Goal: Task Accomplishment & Management: Complete application form

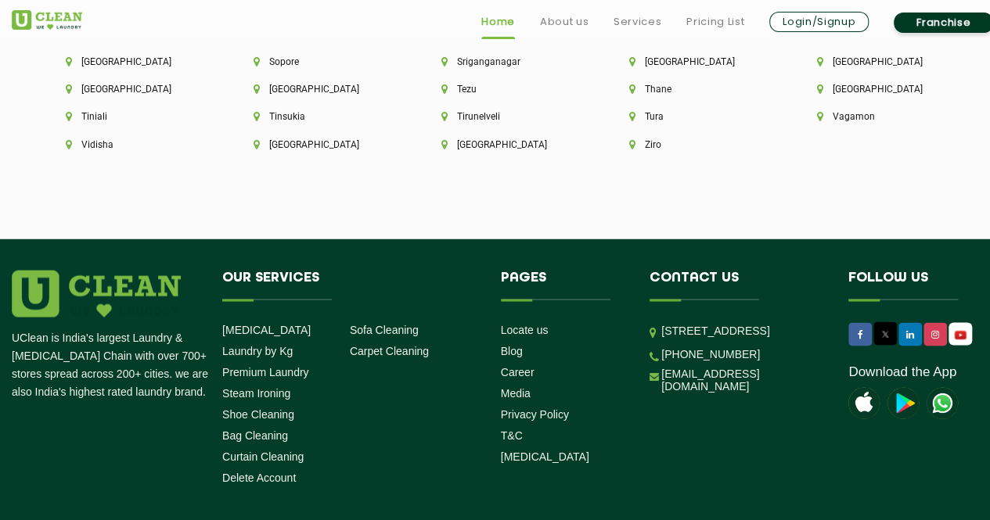
scroll to position [4415, 0]
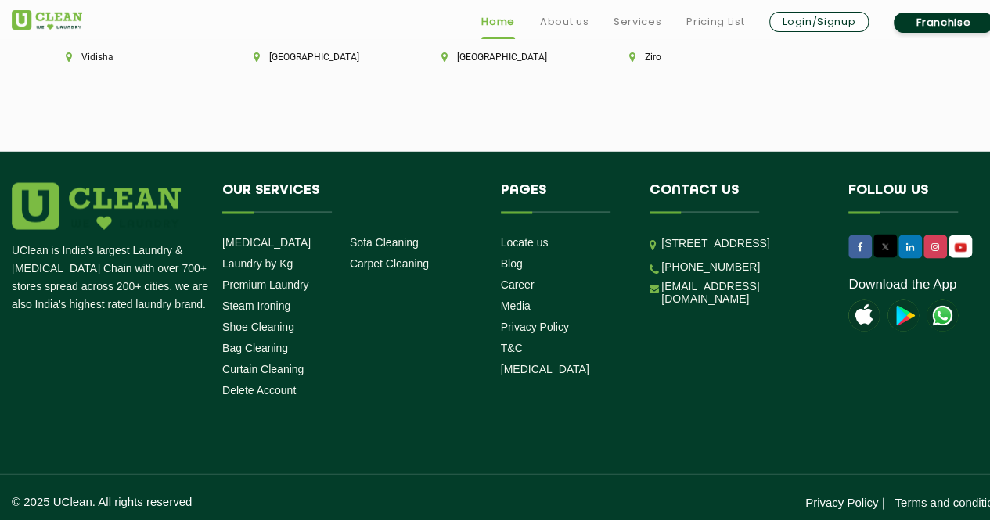
click at [945, 307] on img at bounding box center [941, 315] width 31 height 31
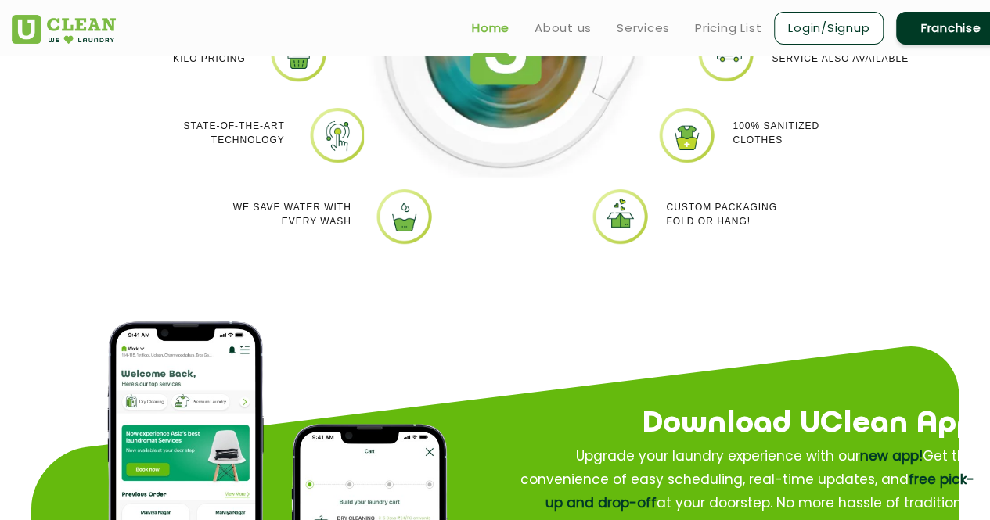
scroll to position [1567, 0]
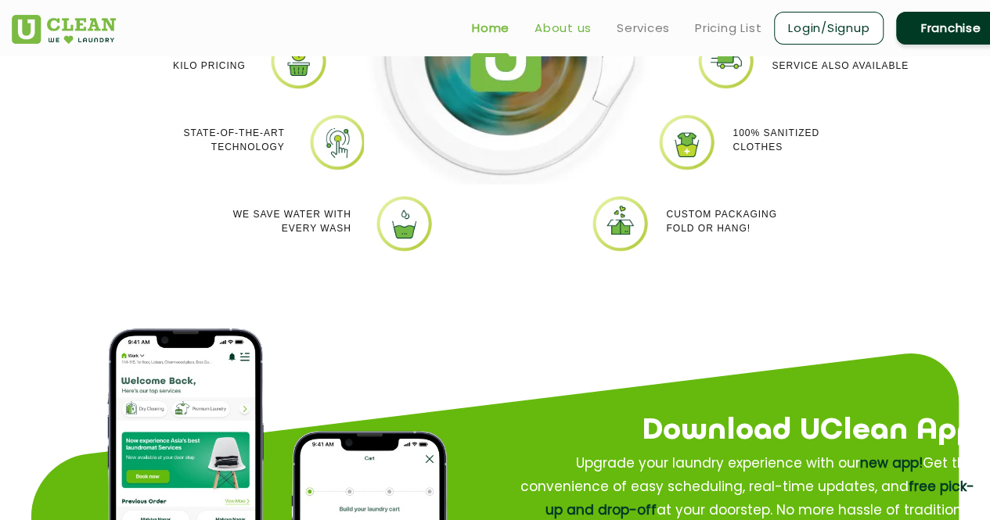
click at [560, 28] on link "About us" at bounding box center [562, 28] width 57 height 19
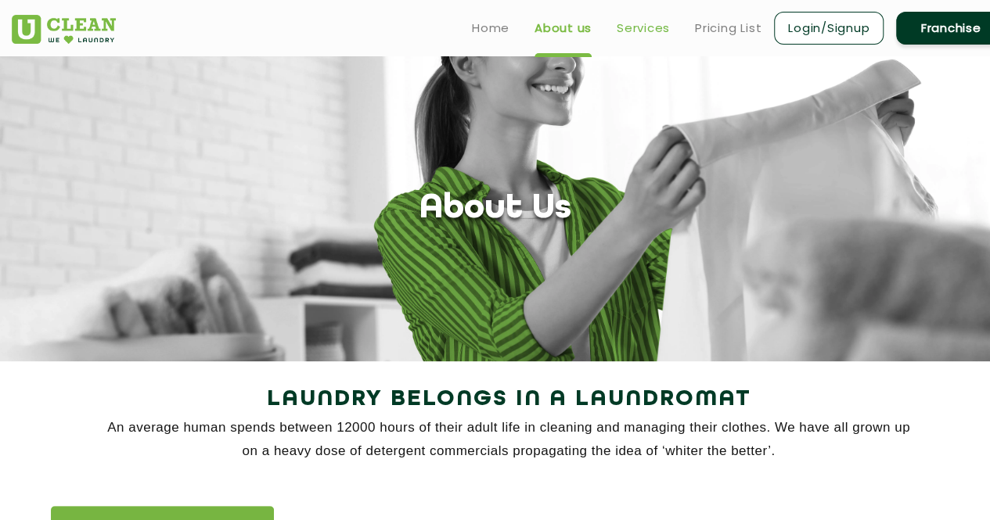
click at [646, 31] on link "Services" at bounding box center [643, 28] width 53 height 19
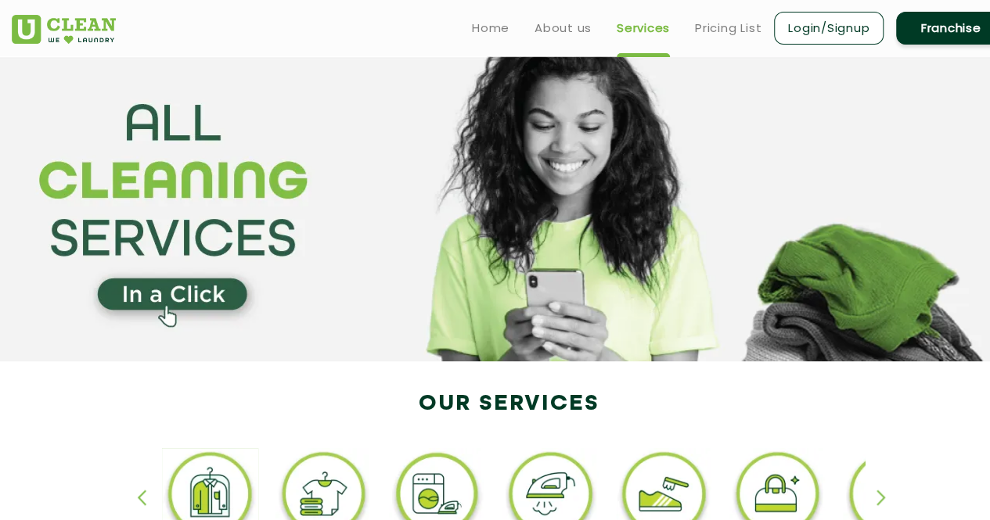
click at [701, 193] on section at bounding box center [495, 208] width 990 height 305
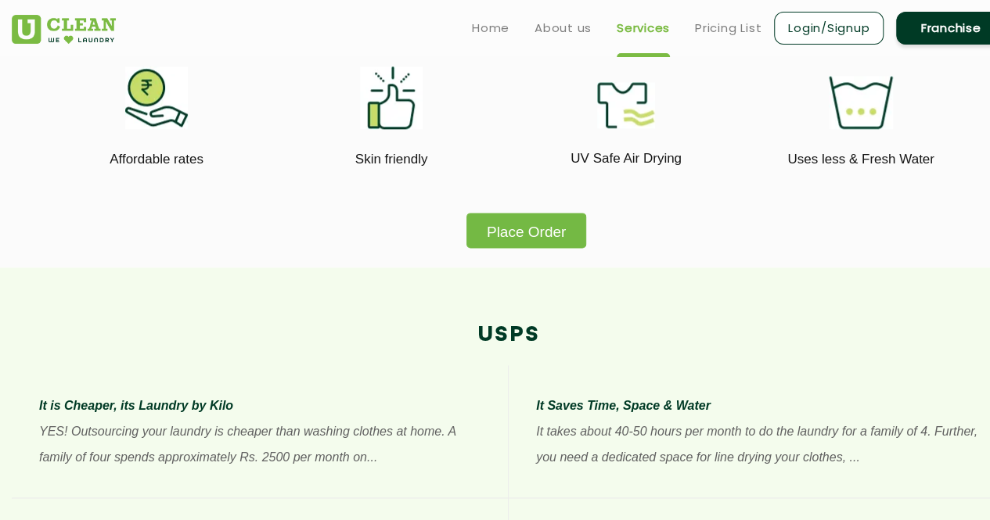
scroll to position [939, 0]
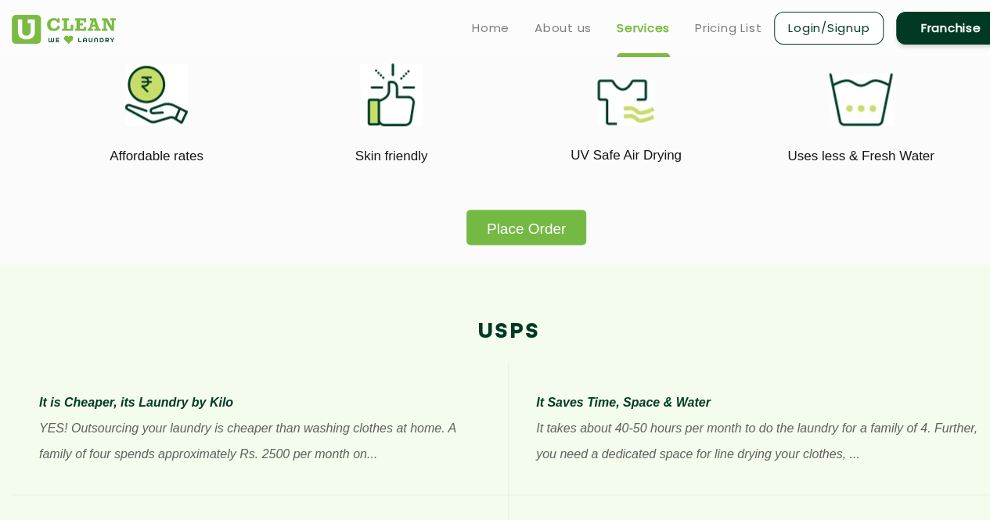
click at [572, 228] on button "Place Order" at bounding box center [526, 227] width 120 height 35
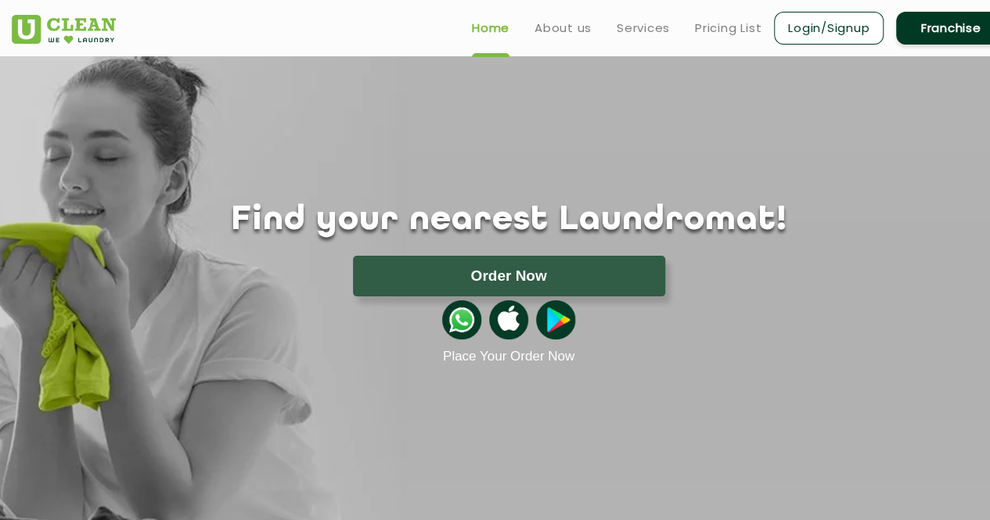
click at [530, 281] on button "Order Now" at bounding box center [509, 276] width 312 height 41
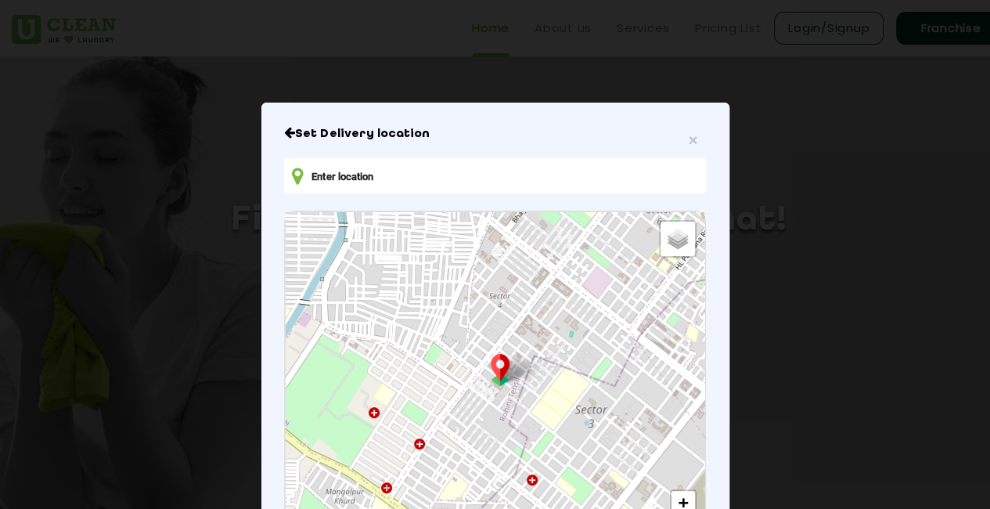
click at [604, 185] on input "text" at bounding box center [494, 175] width 421 height 35
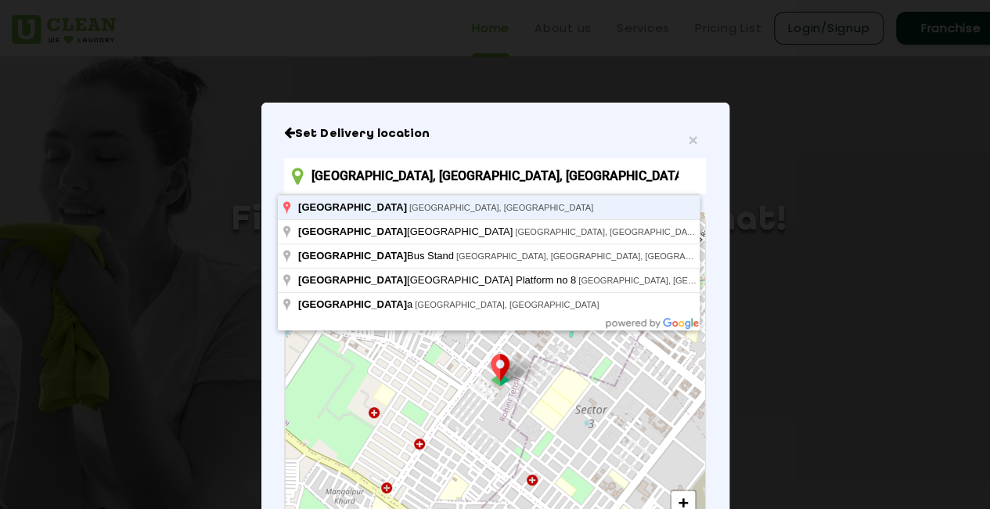
type input "Nagpur, Maharashtra, India"
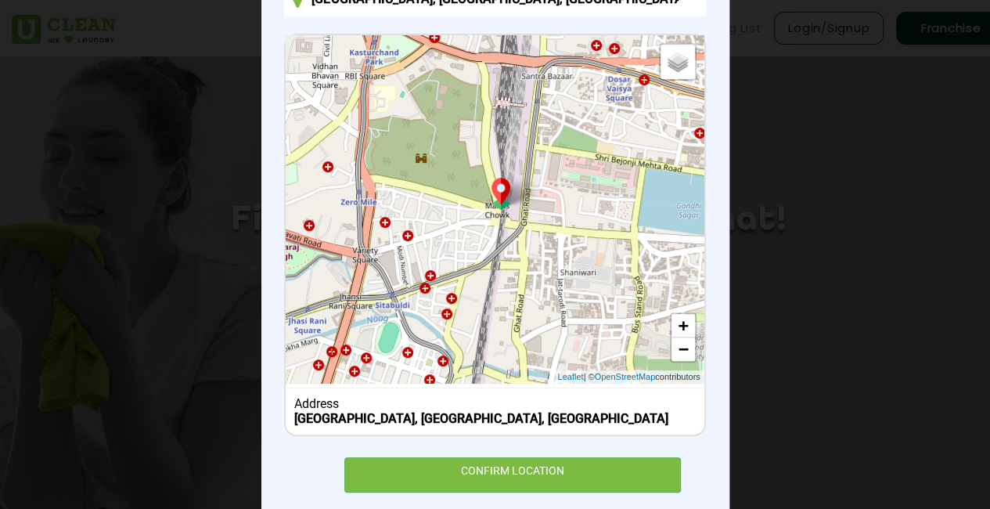
scroll to position [208, 0]
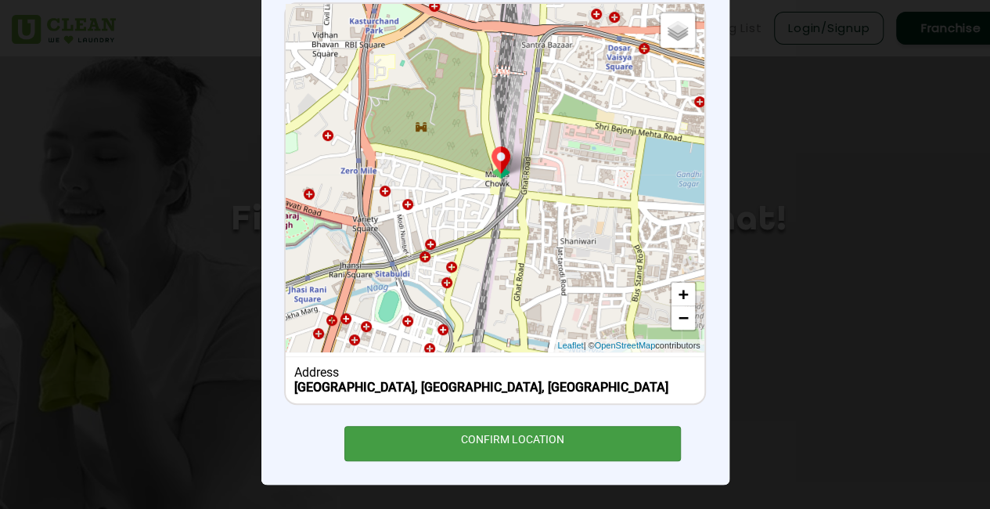
click at [577, 444] on div "CONFIRM LOCATION" at bounding box center [512, 443] width 337 height 35
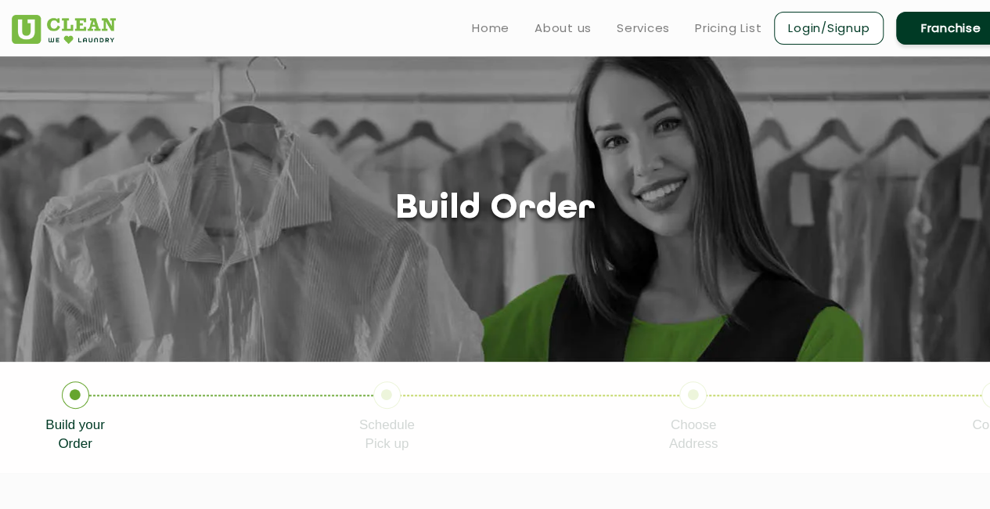
click at [700, 194] on div "Build order" at bounding box center [495, 209] width 990 height 40
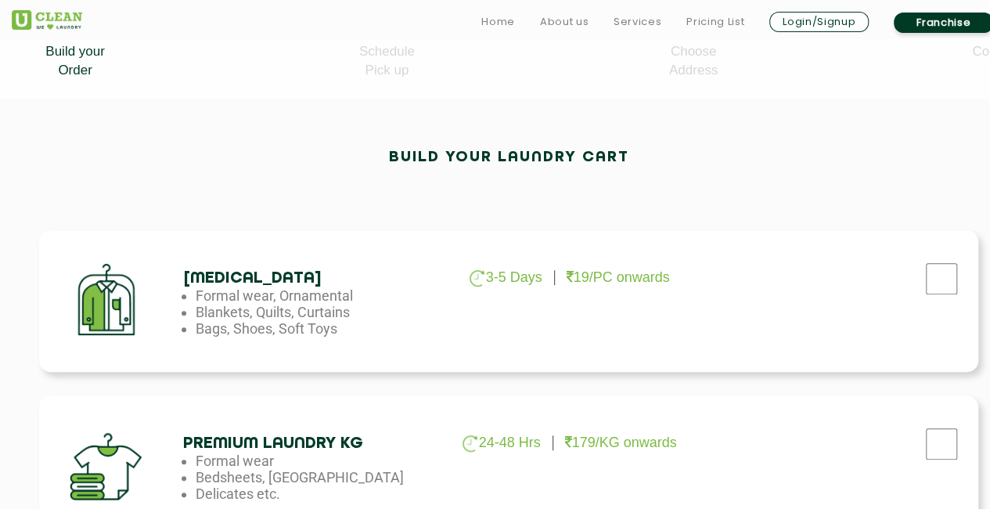
scroll to position [414, 0]
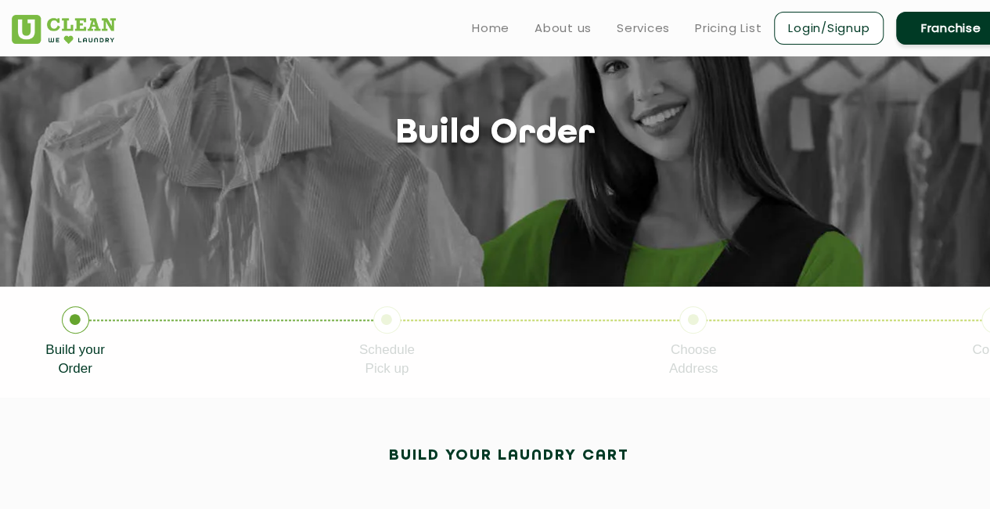
scroll to position [0, 0]
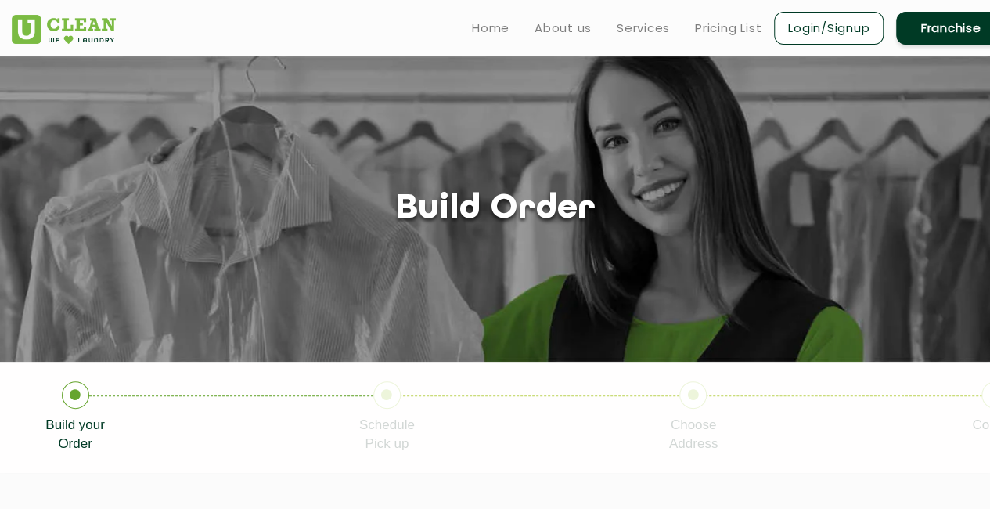
click at [413, 38] on div "Home About us Services Pricing List Login/Signup Franchise" at bounding box center [508, 25] width 1017 height 42
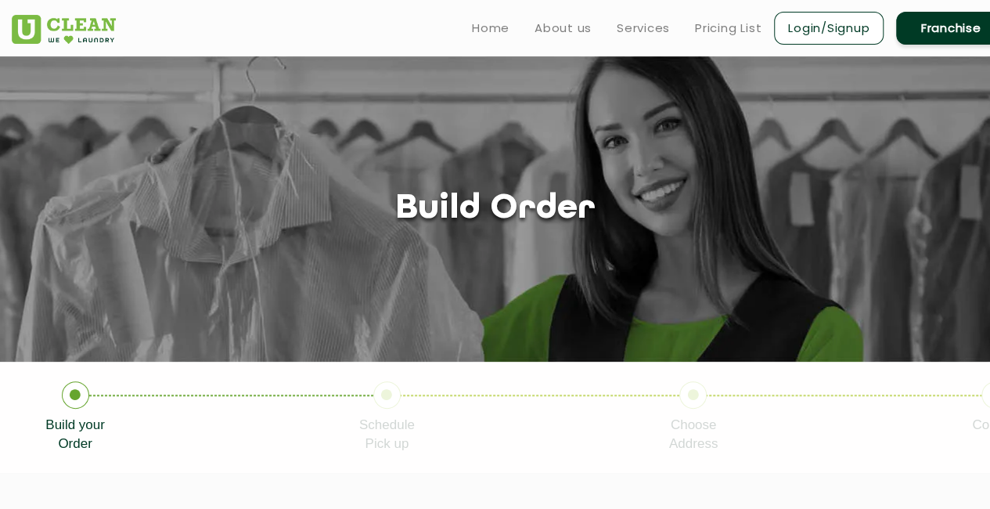
click at [413, 38] on div "Home About us Services Pricing List Login/Signup Franchise" at bounding box center [508, 25] width 1017 height 42
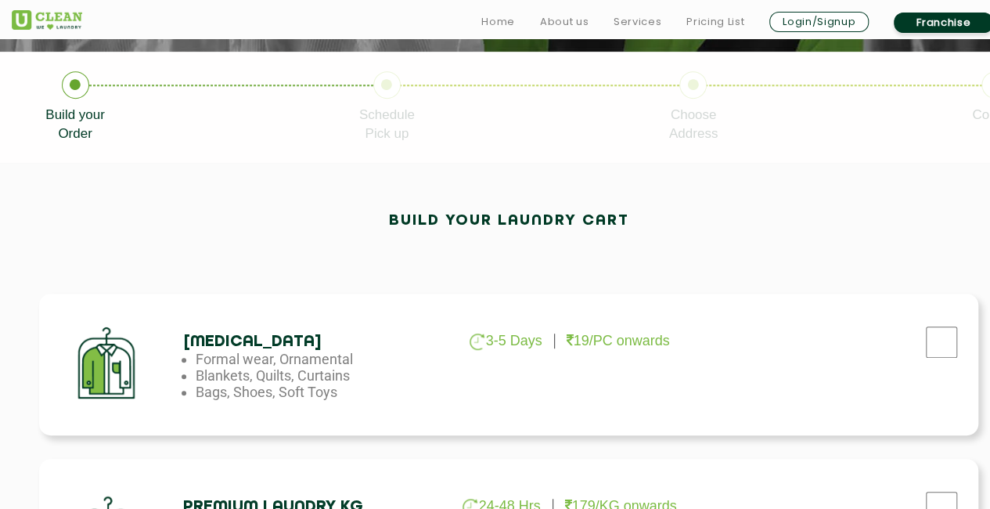
scroll to position [313, 0]
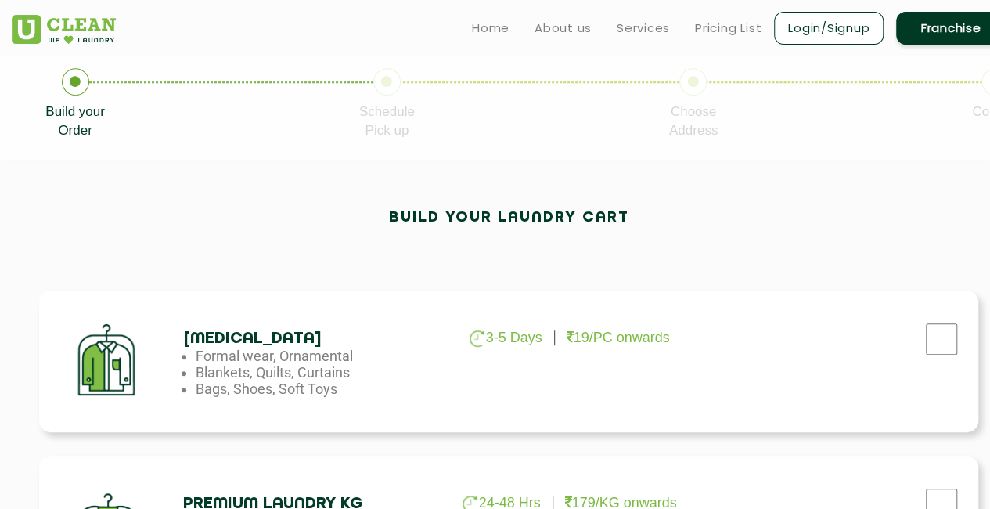
click at [146, 83] on li "Build your Order" at bounding box center [202, 104] width 314 height 72
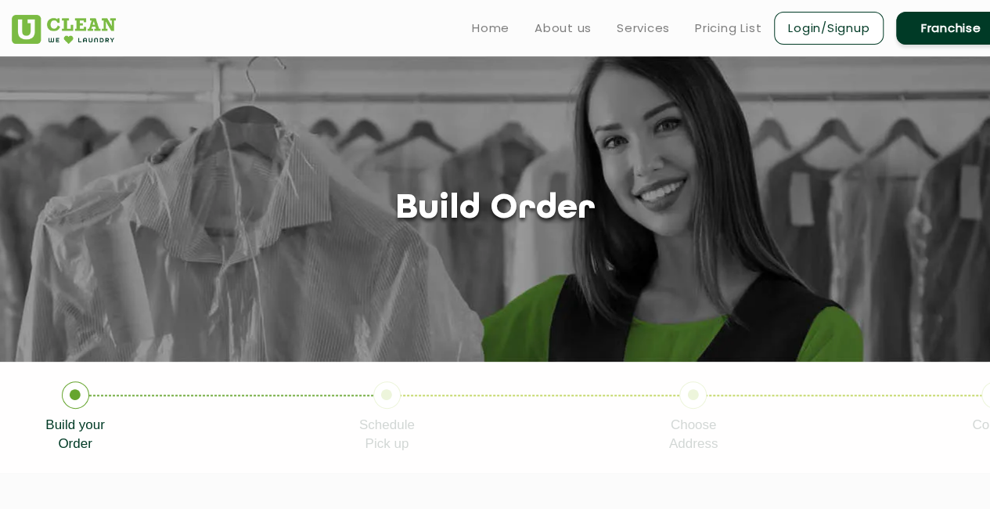
click at [955, 34] on link "Franchise" at bounding box center [951, 28] width 110 height 33
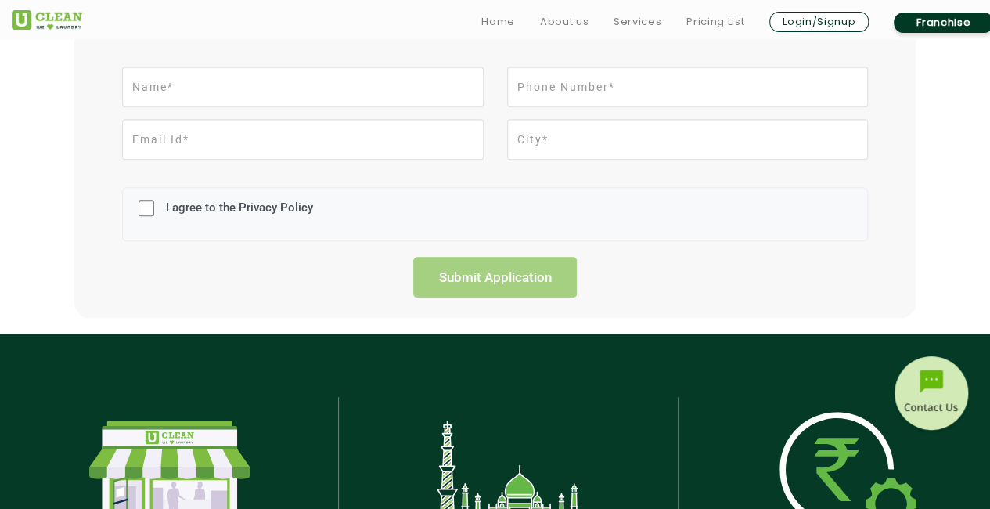
scroll to position [593, 0]
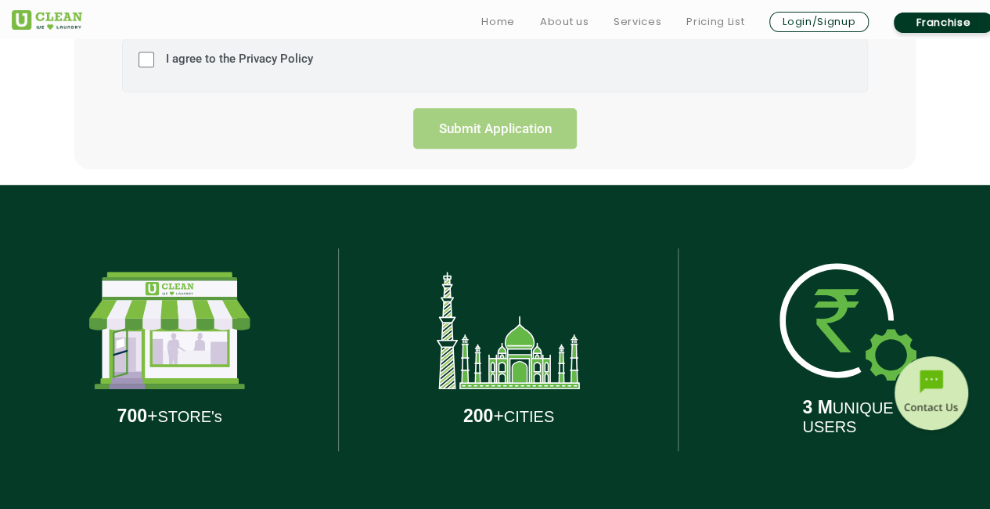
drag, startPoint x: 321, startPoint y: 89, endPoint x: 153, endPoint y: 65, distance: 170.0
click at [153, 65] on div "I agree to the Privacy Policy" at bounding box center [495, 65] width 746 height 54
click at [146, 60] on input "I agree to the Privacy Policy" at bounding box center [147, 59] width 16 height 41
checkbox input "true"
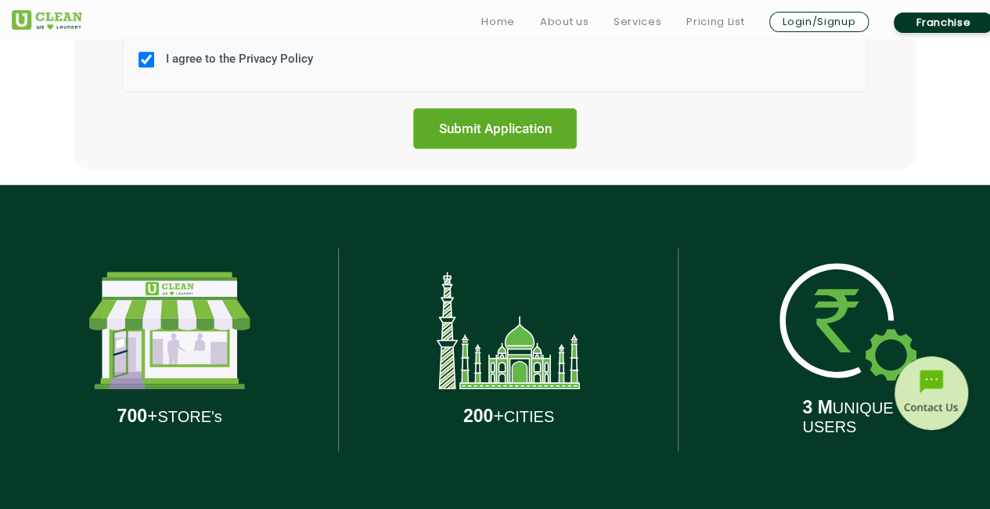
click at [531, 129] on input "Submit Application" at bounding box center [495, 128] width 164 height 41
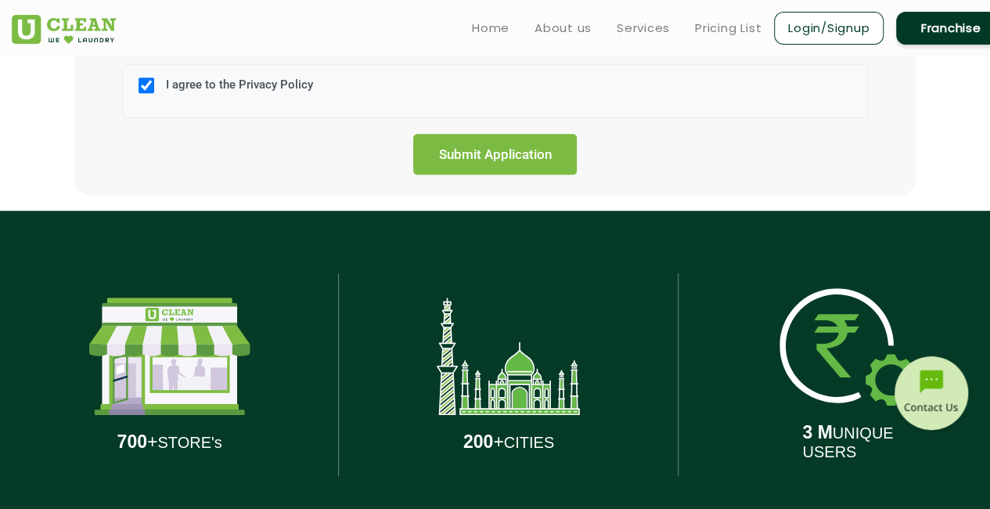
scroll to position [163, 0]
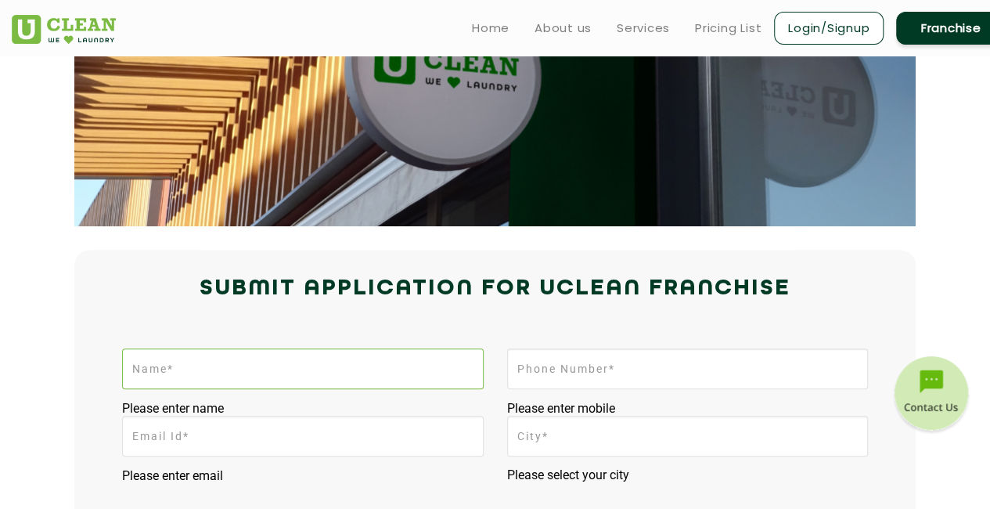
click at [292, 364] on input "text" at bounding box center [302, 368] width 361 height 41
type input "rahul kothale"
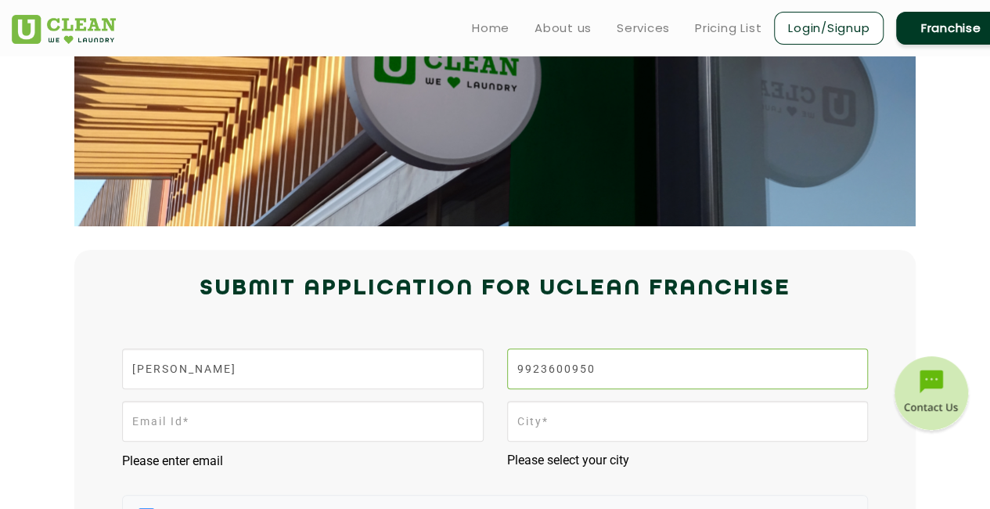
type input "9923600950"
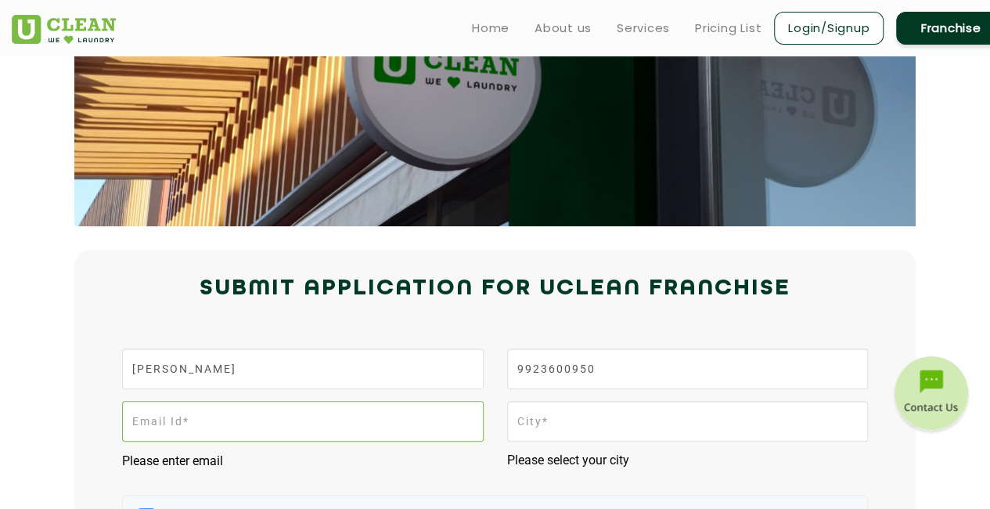
click at [180, 422] on input "email" at bounding box center [302, 421] width 361 height 41
type input "rahui.kothale1984@gmial.com"
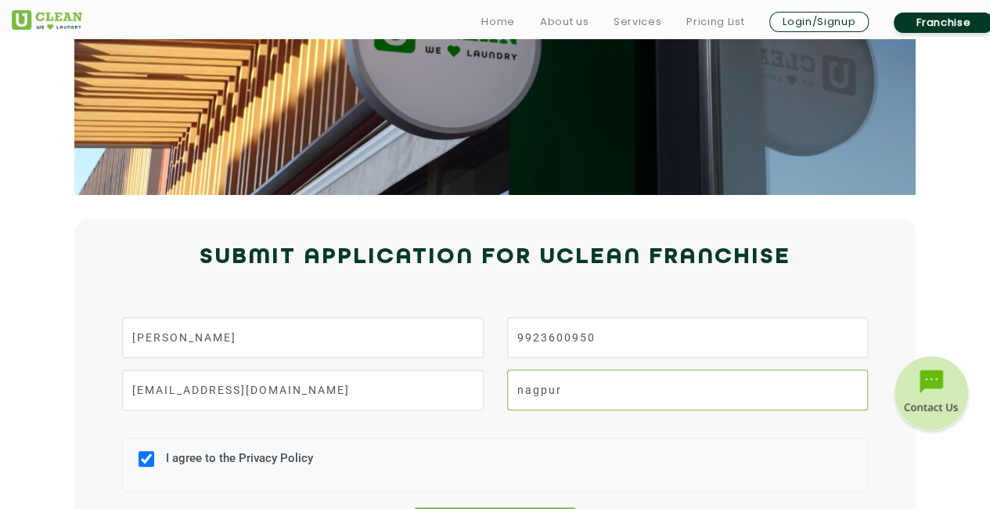
scroll to position [319, 0]
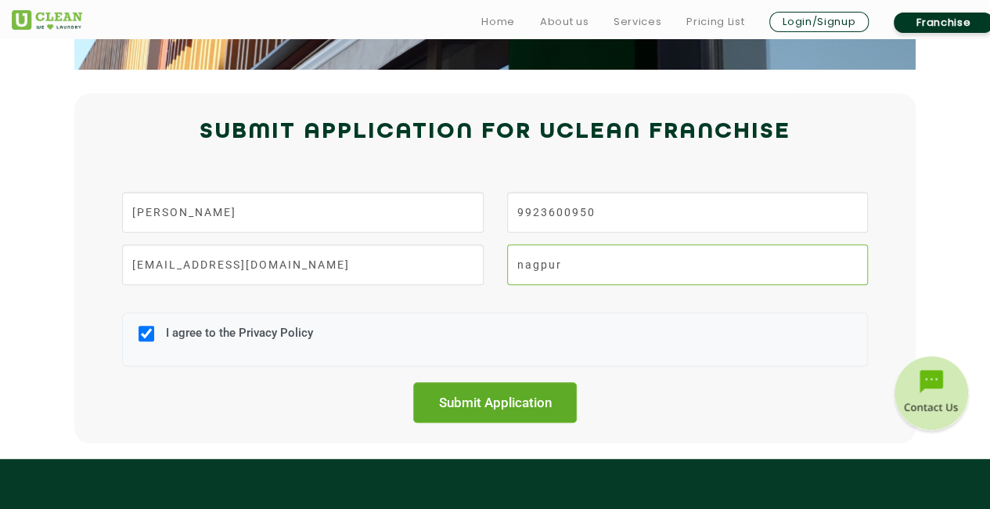
type input "nagpur"
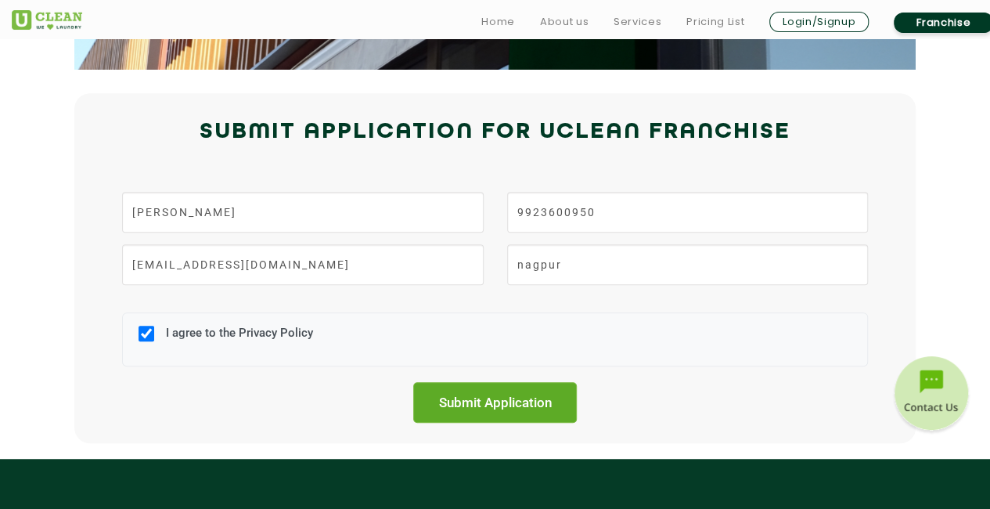
click at [515, 401] on input "Submit Application" at bounding box center [495, 402] width 164 height 41
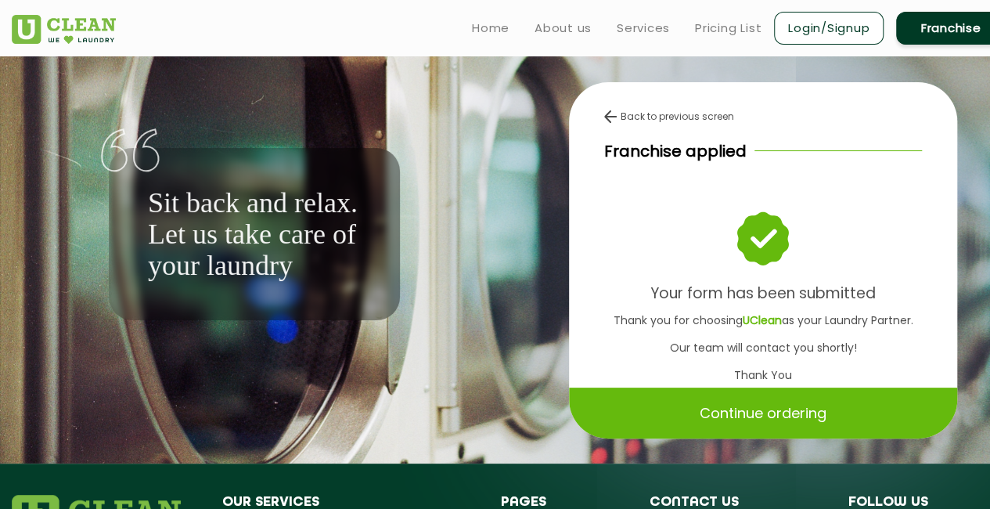
click at [819, 141] on div "Franchise applied" at bounding box center [763, 150] width 318 height 23
click at [815, 422] on p "Continue ordering" at bounding box center [763, 412] width 127 height 27
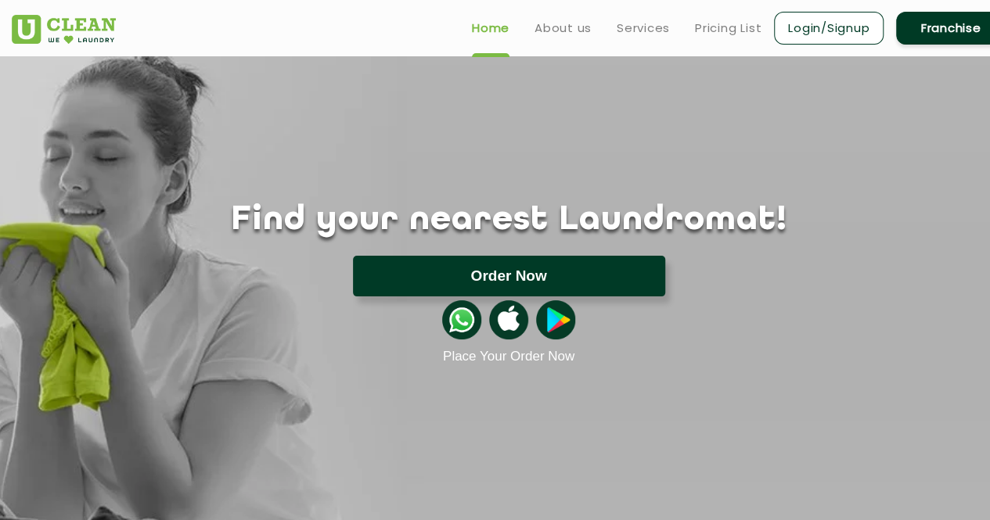
click at [628, 279] on button "Order Now" at bounding box center [509, 276] width 312 height 41
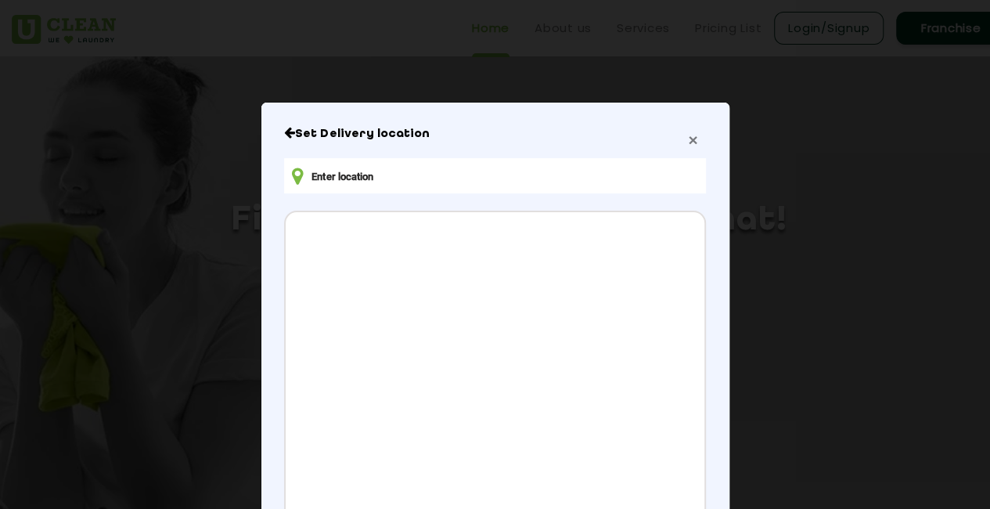
click at [688, 144] on span "×" at bounding box center [692, 140] width 9 height 18
click at [682, 144] on div "Set Delivery location Address CONFIRM LOCATION" at bounding box center [494, 390] width 421 height 528
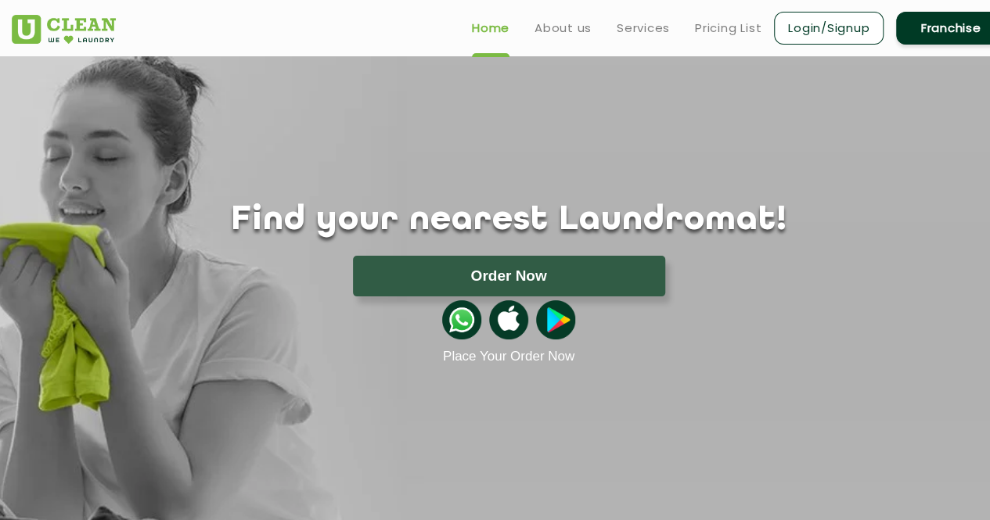
click at [718, 37] on ul "Home About us Services Pricing List Login/Signup Franchise" at bounding box center [732, 27] width 546 height 37
click at [716, 32] on link "Pricing List" at bounding box center [728, 28] width 67 height 19
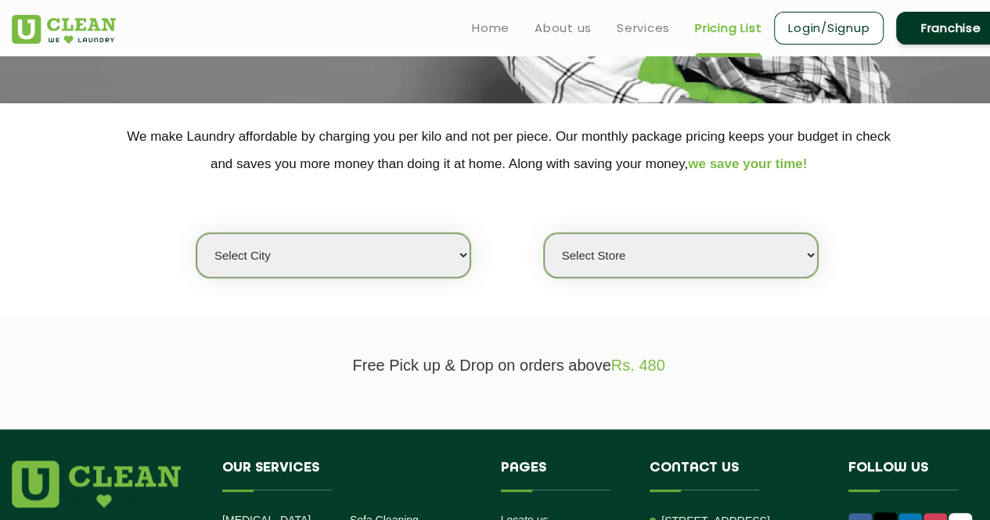
scroll to position [234, 0]
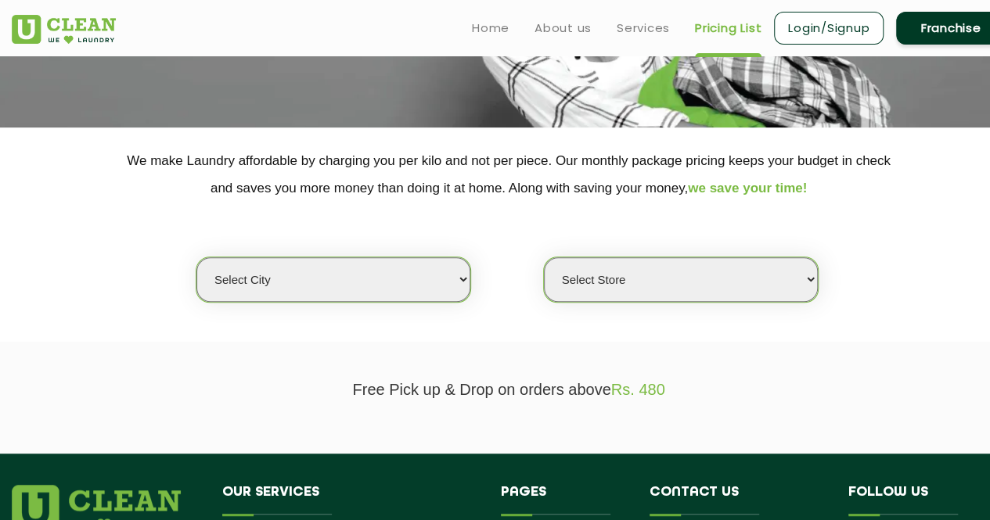
click at [814, 279] on select "Select Store" at bounding box center [681, 279] width 274 height 45
click at [460, 276] on select "Select city Aalo Agartala Agra Ahmedabad Akola Aligarh Alwar - UClean Select Am…" at bounding box center [333, 279] width 274 height 45
select select "139"
click at [196, 257] on select "Select city Aalo Agartala Agra Ahmedabad Akola Aligarh Alwar - UClean Select Am…" at bounding box center [333, 279] width 274 height 45
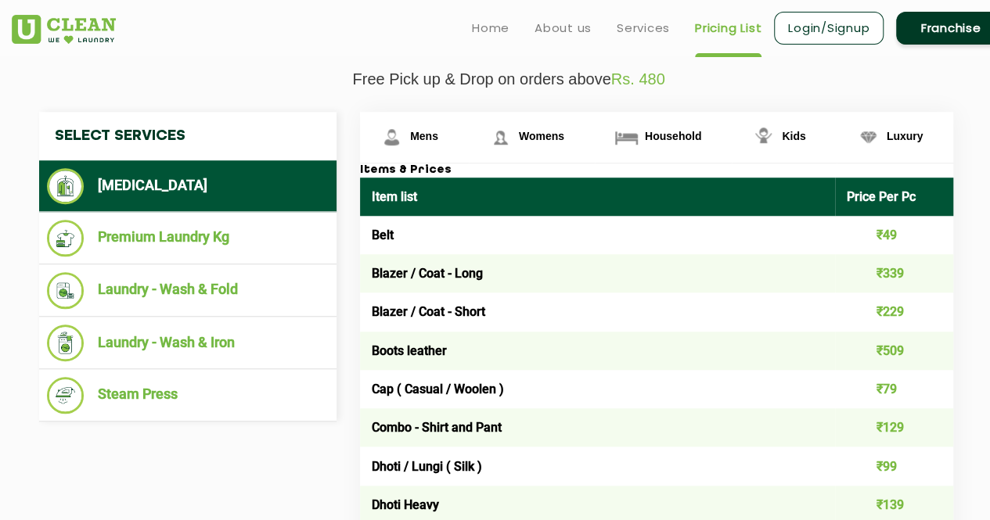
scroll to position [510, 0]
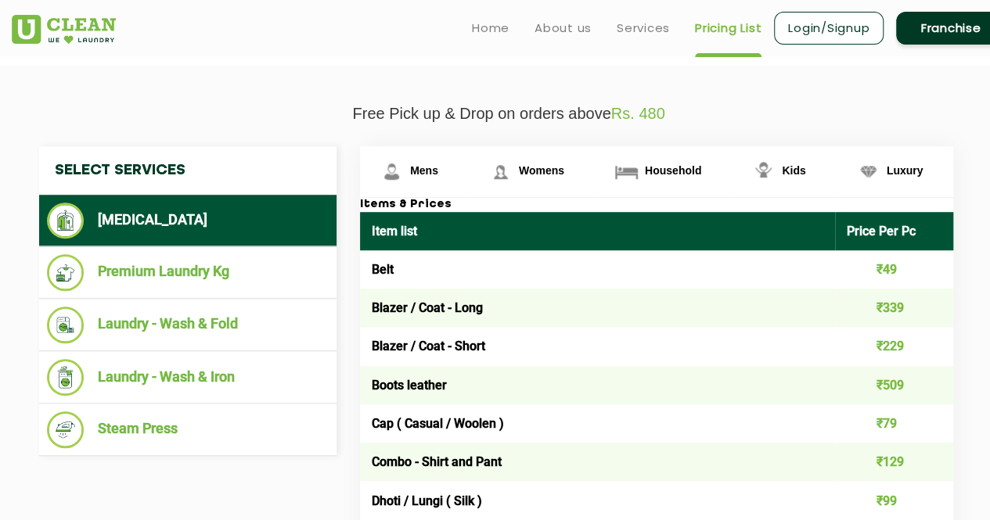
drag, startPoint x: 989, startPoint y: 118, endPoint x: 988, endPoint y: 140, distance: 22.0
click at [763, 298] on td "Blazer / Coat - Long" at bounding box center [597, 308] width 475 height 38
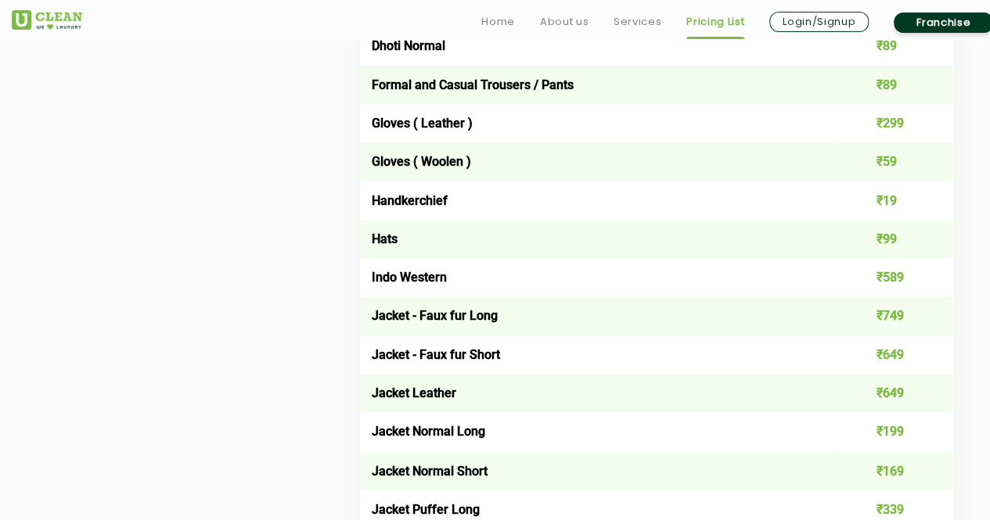
scroll to position [1051, 0]
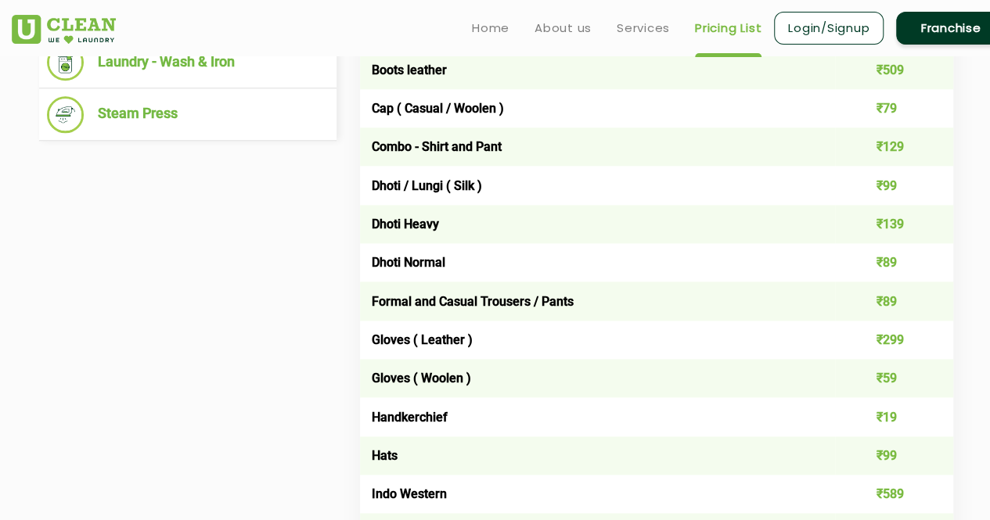
scroll to position [370, 0]
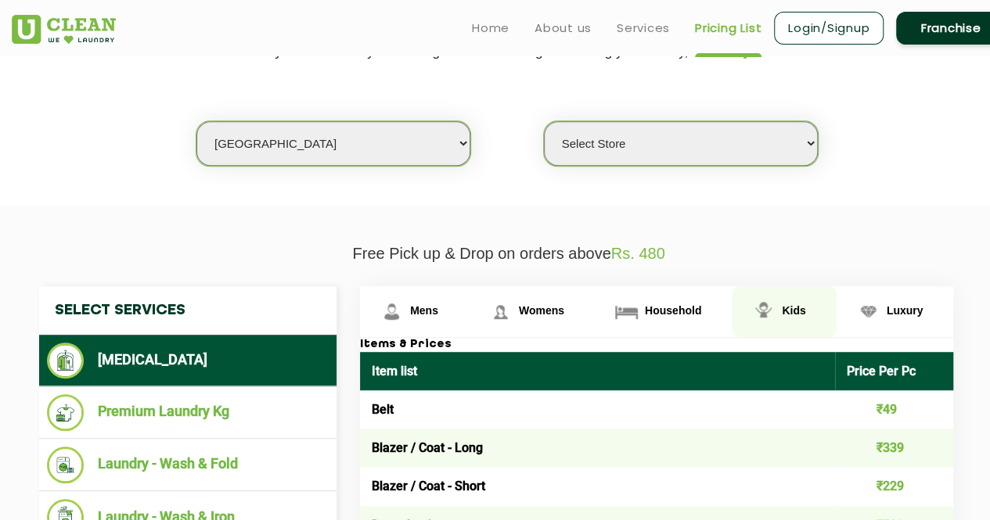
click at [791, 304] on span "Kids" at bounding box center [793, 310] width 23 height 13
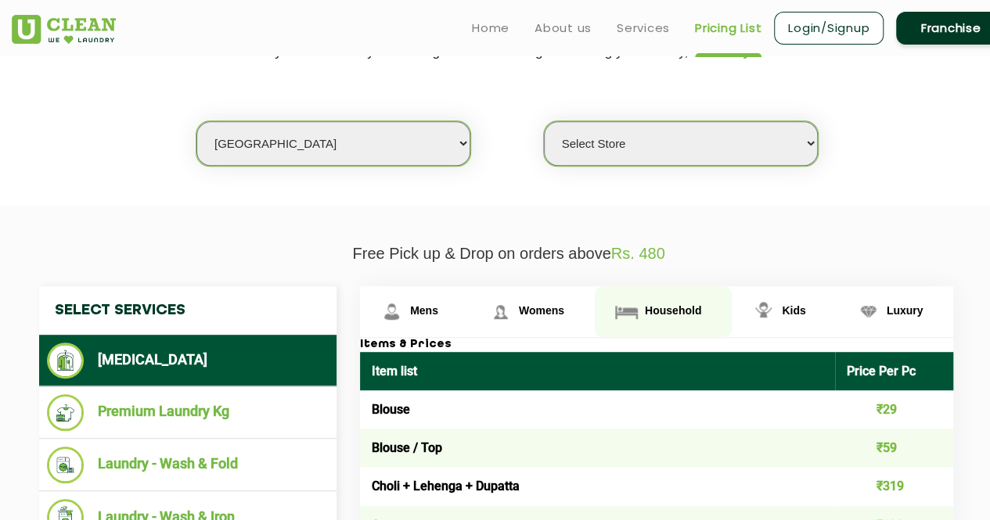
click at [671, 309] on span "Household" at bounding box center [673, 310] width 56 height 13
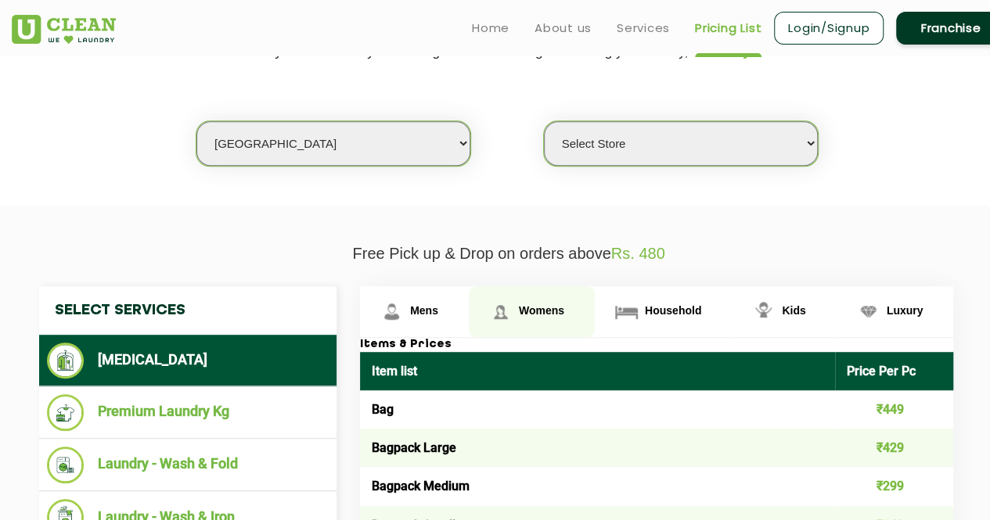
click at [538, 304] on span "Womens" at bounding box center [541, 310] width 45 height 13
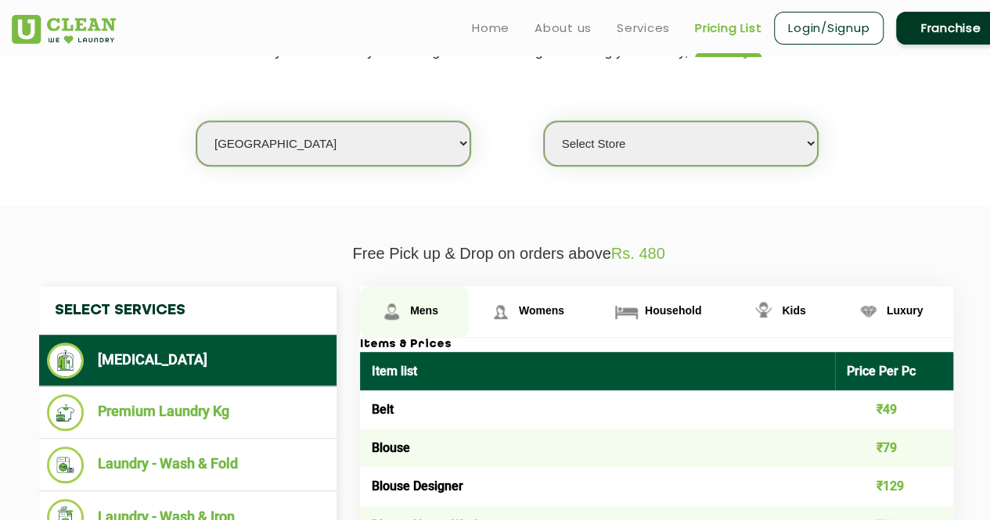
click at [430, 317] on link "Mens" at bounding box center [414, 311] width 109 height 51
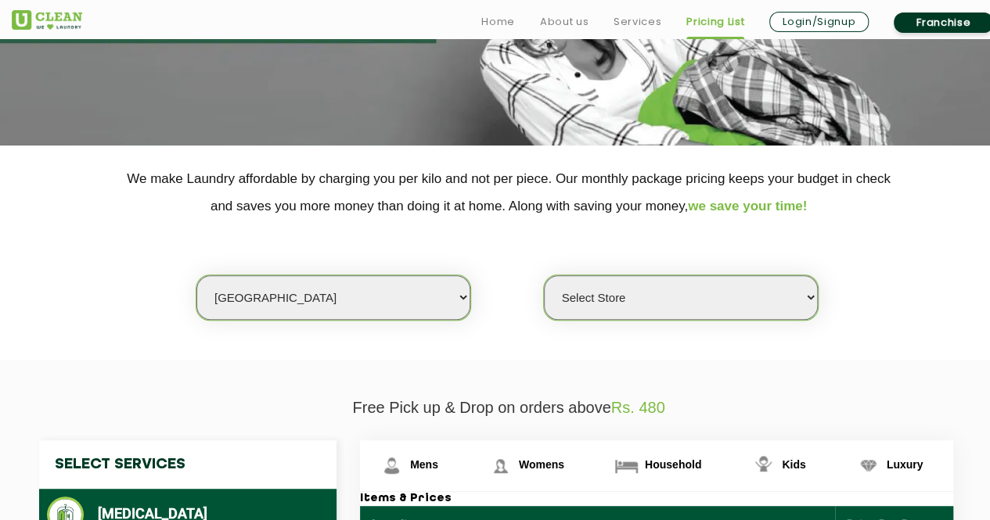
scroll to position [313, 0]
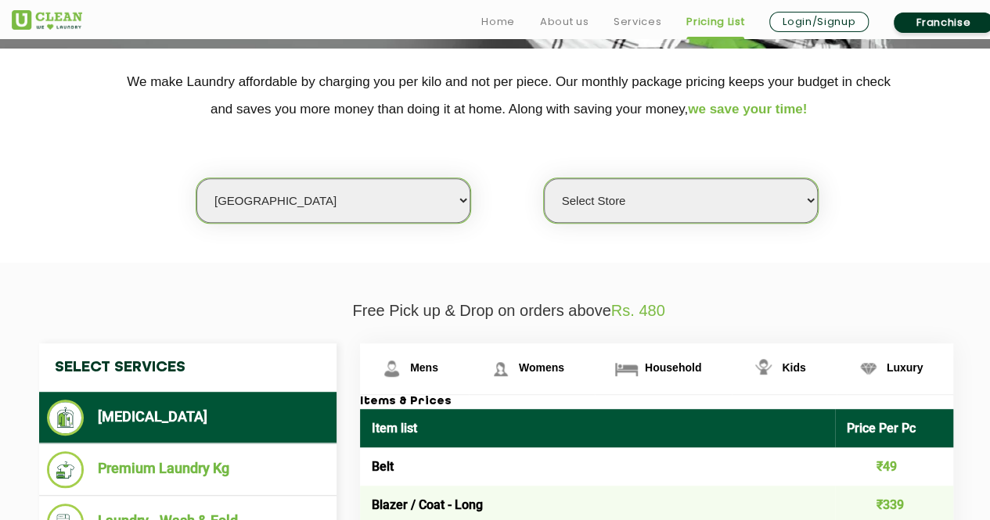
click at [811, 199] on select "Select Store UClean Laxmi Nagar" at bounding box center [681, 200] width 274 height 45
select select "403"
click at [544, 178] on select "Select Store UClean Laxmi Nagar" at bounding box center [681, 200] width 274 height 45
click at [919, 243] on section "We make Laundry affordable by charging you per kilo and not per piece. Our mont…" at bounding box center [495, 156] width 990 height 214
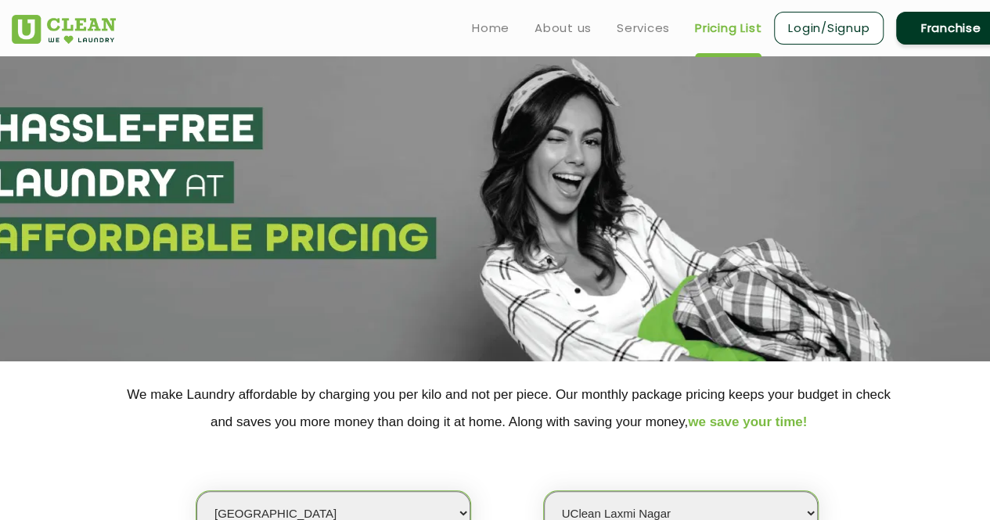
scroll to position [31, 0]
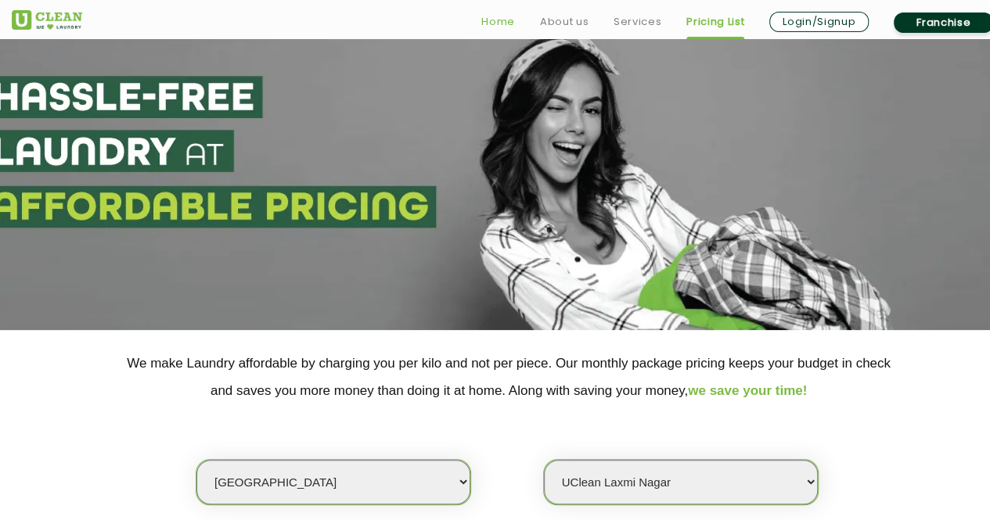
click at [500, 20] on link "Home" at bounding box center [498, 22] width 34 height 19
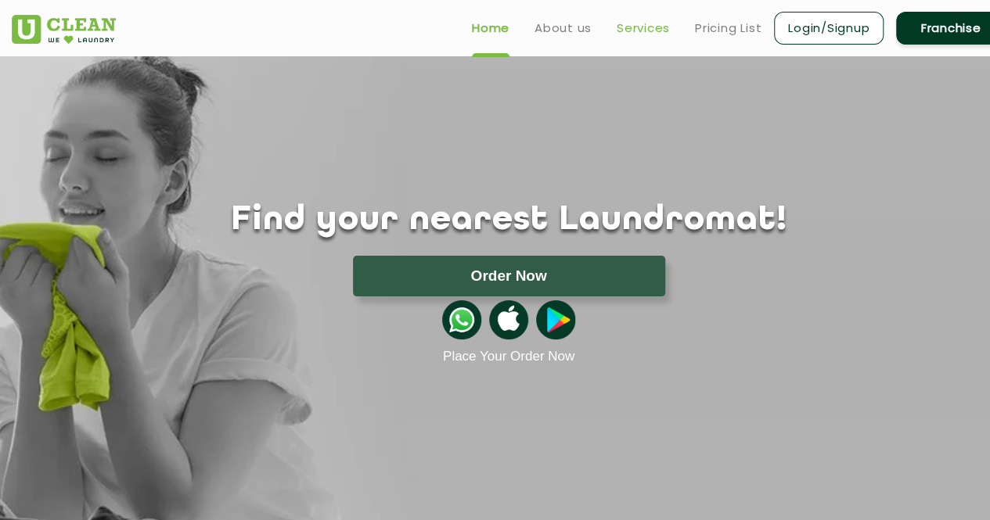
click at [639, 27] on link "Services" at bounding box center [643, 28] width 53 height 19
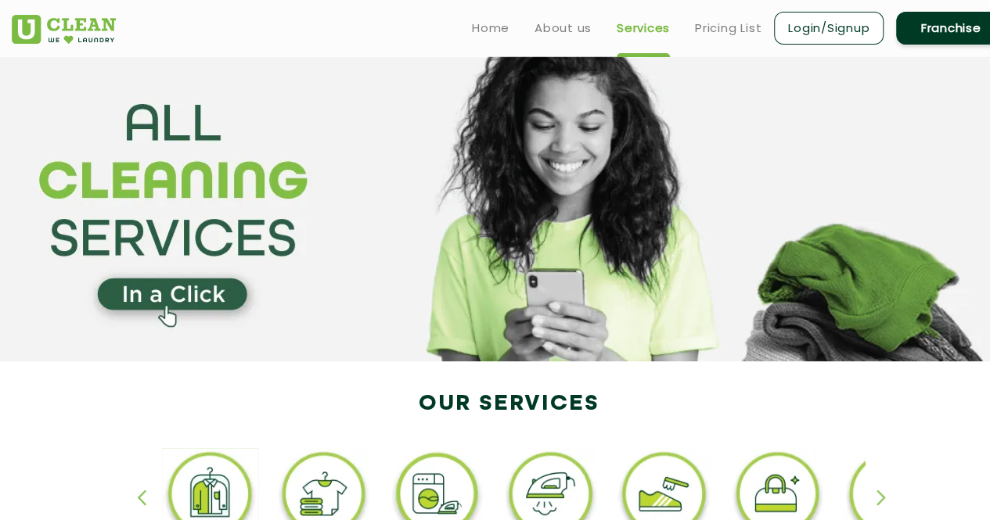
click at [547, 289] on section at bounding box center [495, 208] width 990 height 305
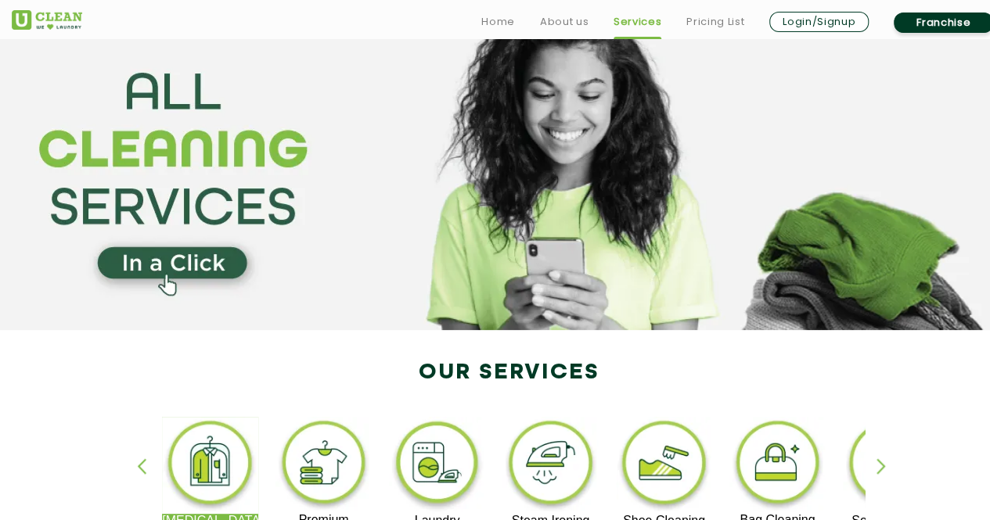
scroll to position [157, 0]
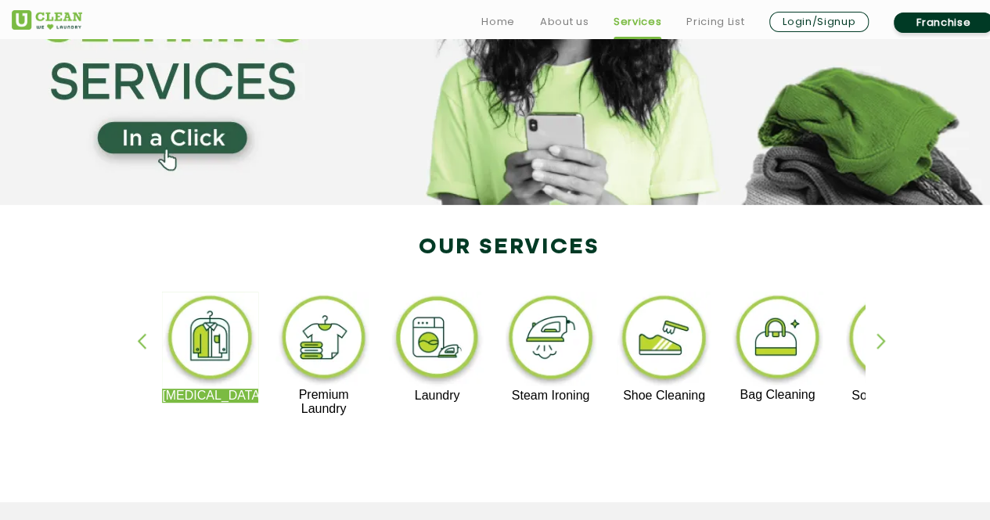
click at [175, 136] on section at bounding box center [495, 52] width 990 height 305
click at [189, 139] on section at bounding box center [495, 52] width 990 height 305
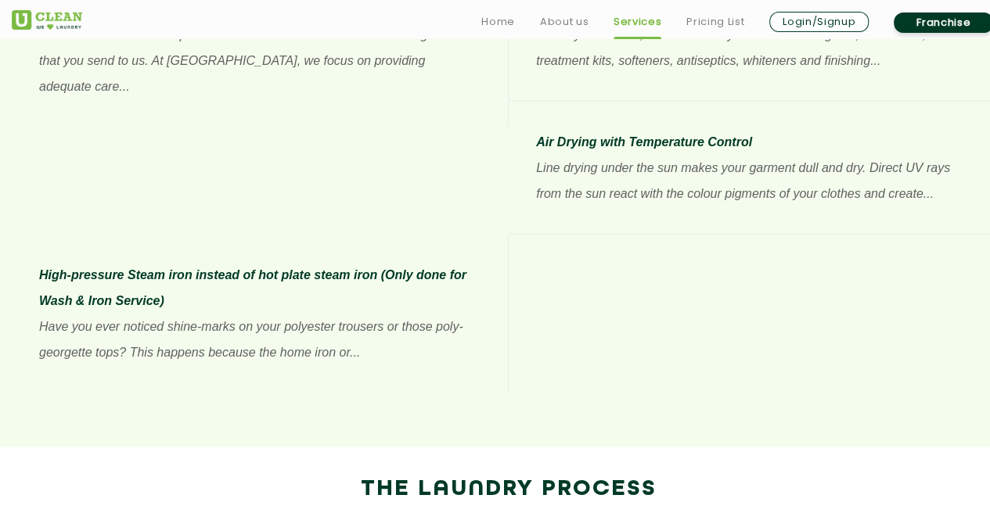
scroll to position [1471, 0]
